Goal: Obtain resource: Obtain resource

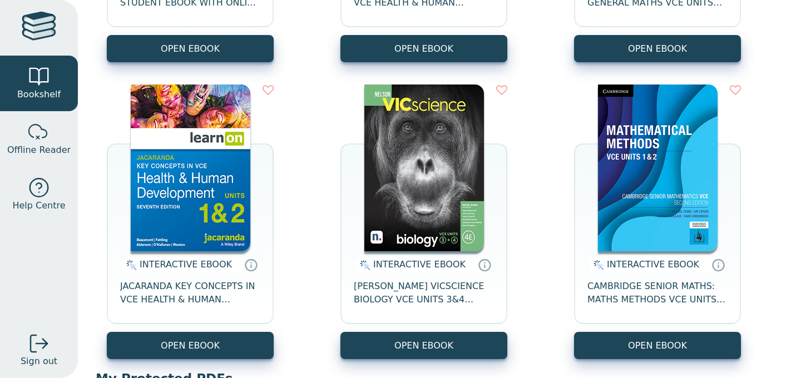
scroll to position [366, 0]
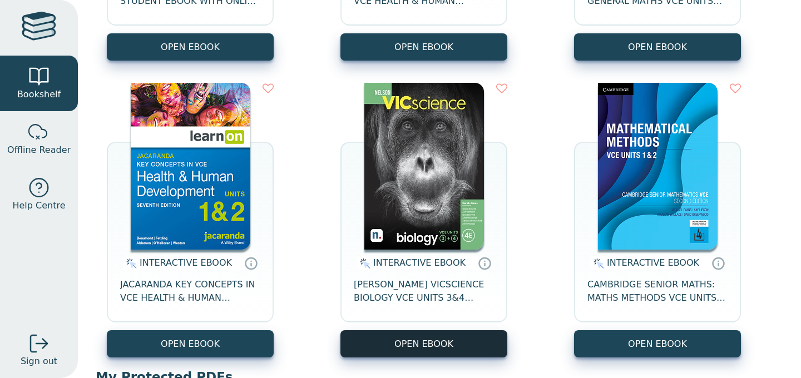
click at [390, 347] on button "OPEN EBOOK" at bounding box center [423, 343] width 167 height 27
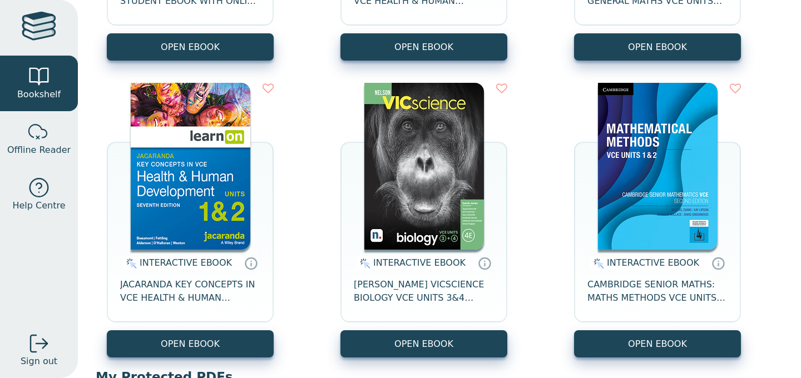
click at [433, 227] on img at bounding box center [424, 166] width 120 height 167
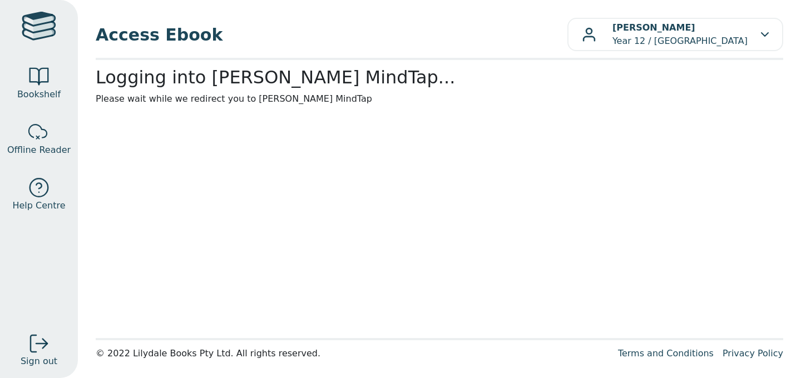
click at [358, 190] on main1 "Logging into [PERSON_NAME] MindTap... Please wait while we redirect you to [PER…" at bounding box center [439, 199] width 687 height 265
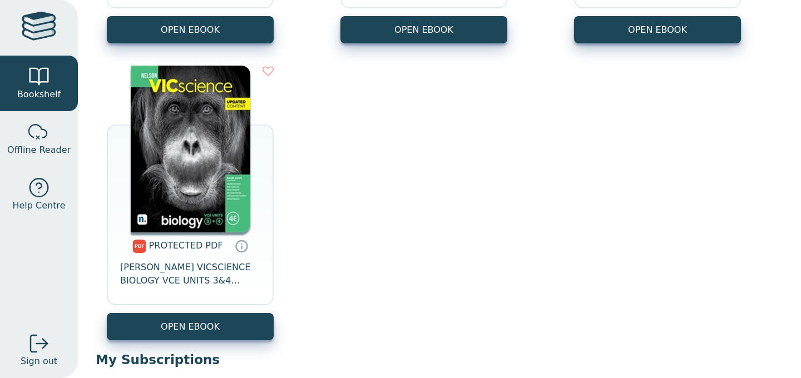
scroll to position [1005, 0]
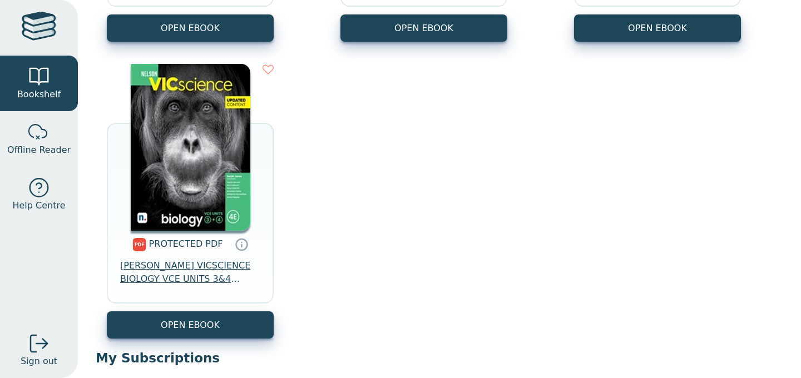
click at [192, 277] on span "[PERSON_NAME] VICSCIENCE BIOLOGY VCE UNITS 3&4 STUDENT BOOK + EBOOK 4E REVISED …" at bounding box center [190, 272] width 140 height 27
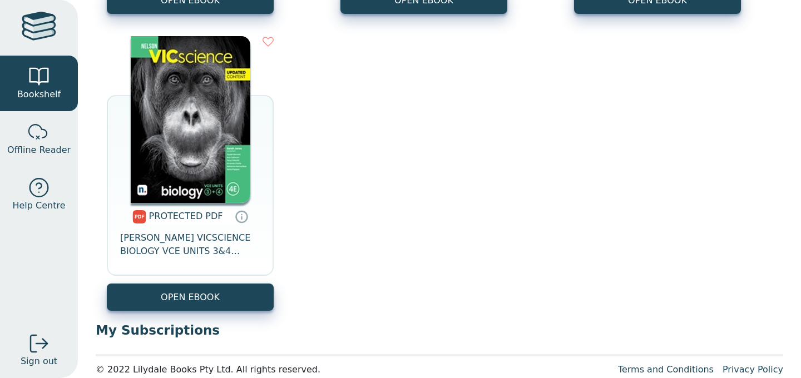
scroll to position [1049, 0]
